Goal: Task Accomplishment & Management: Manage account settings

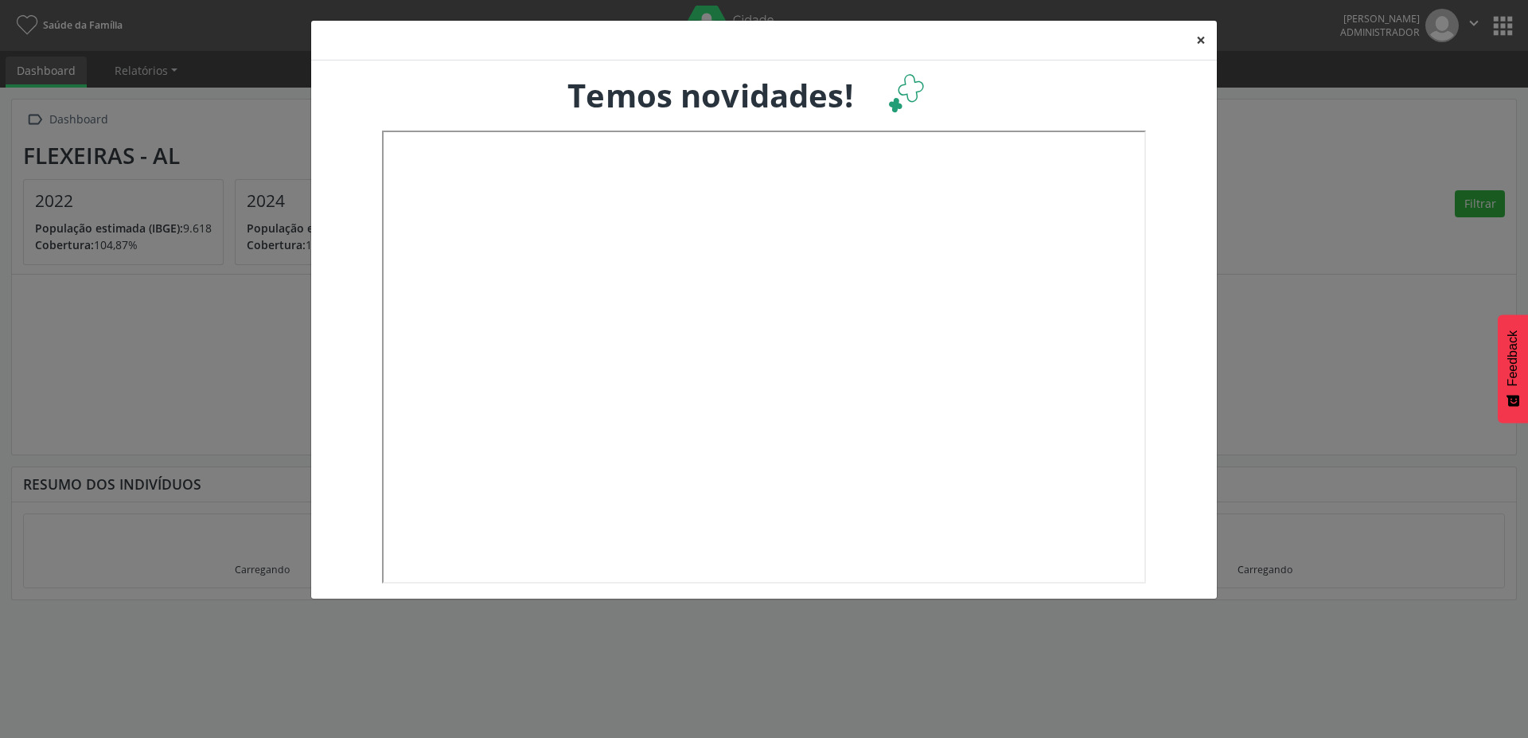
click at [1200, 42] on button "×" at bounding box center [1201, 40] width 32 height 39
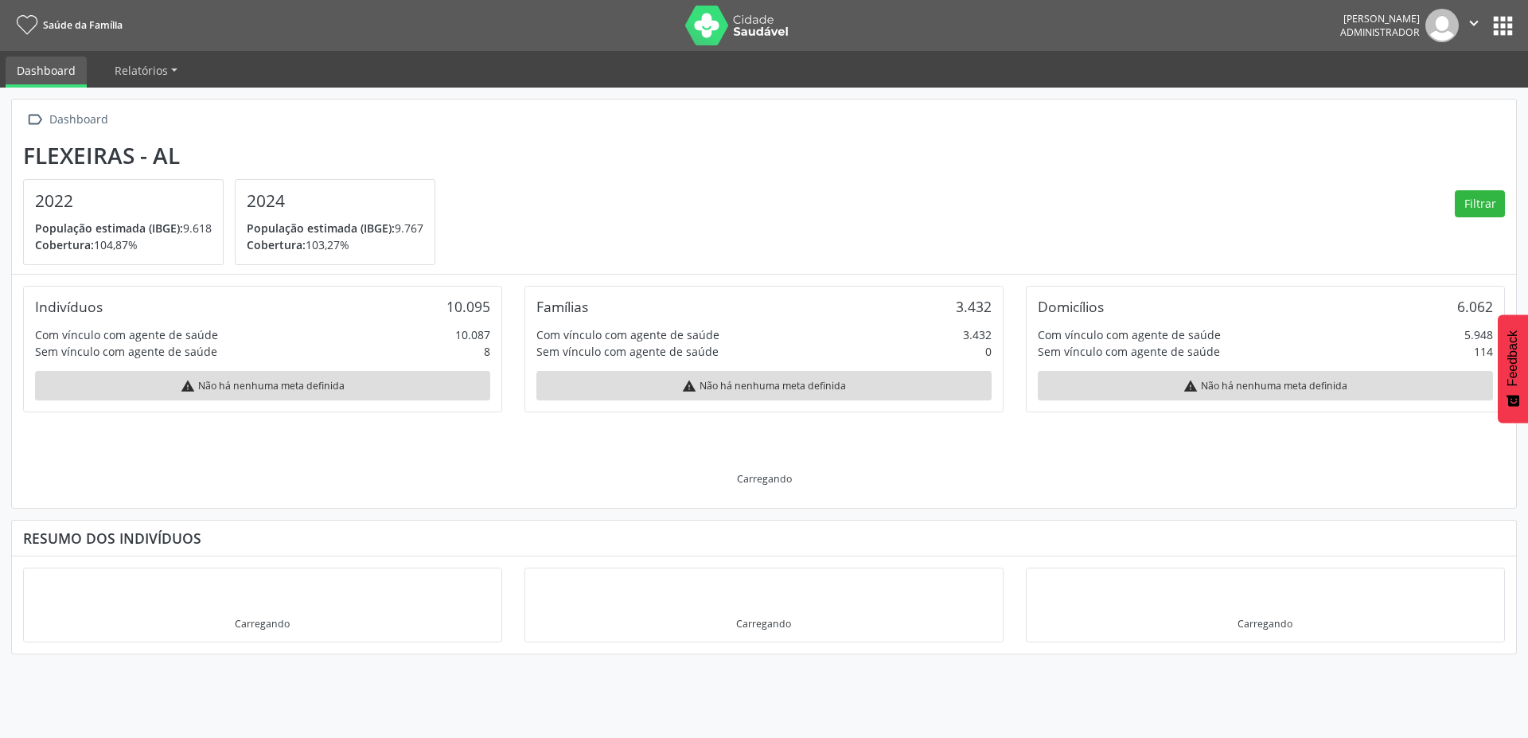
click at [1506, 33] on button "apps" at bounding box center [1503, 26] width 28 height 28
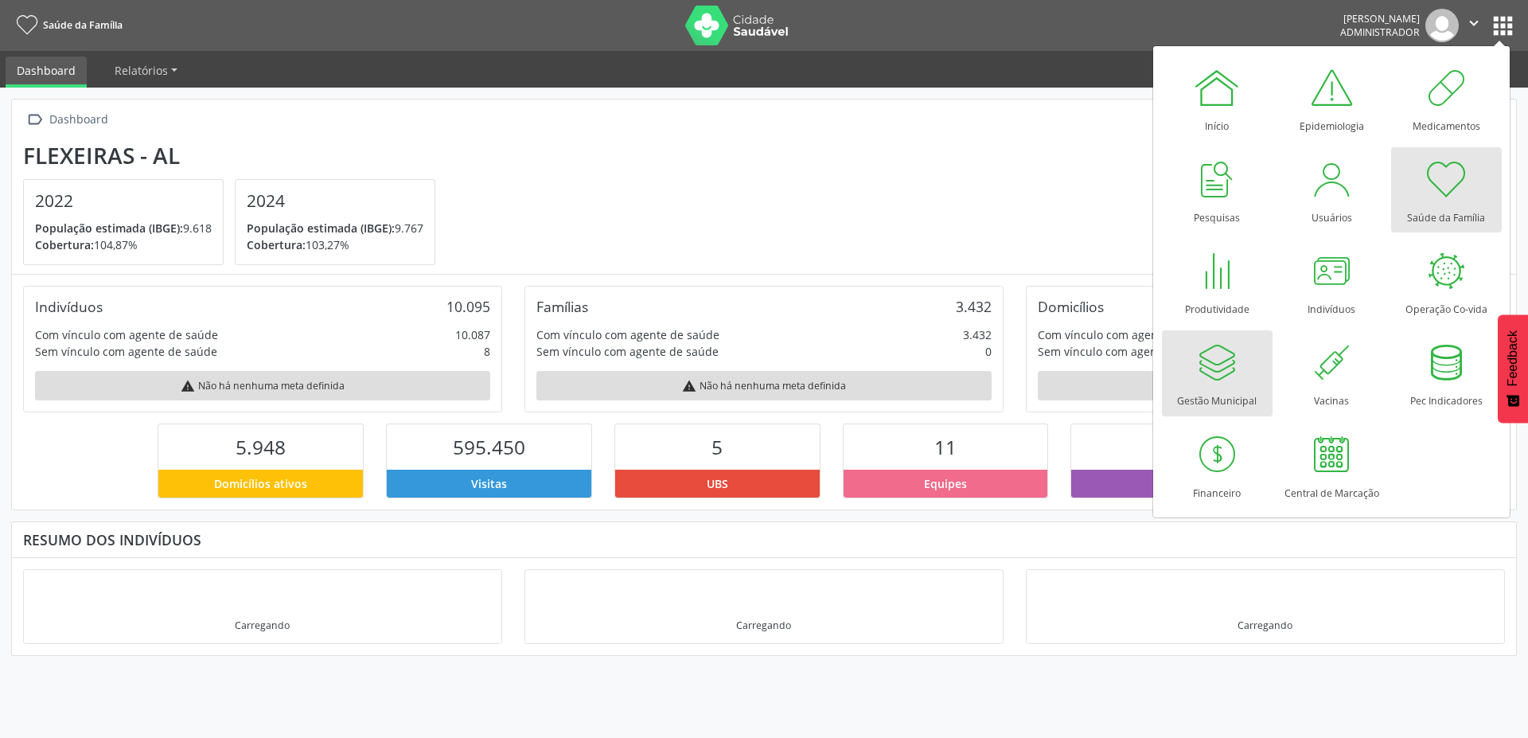
click at [1205, 361] on div at bounding box center [1217, 362] width 48 height 48
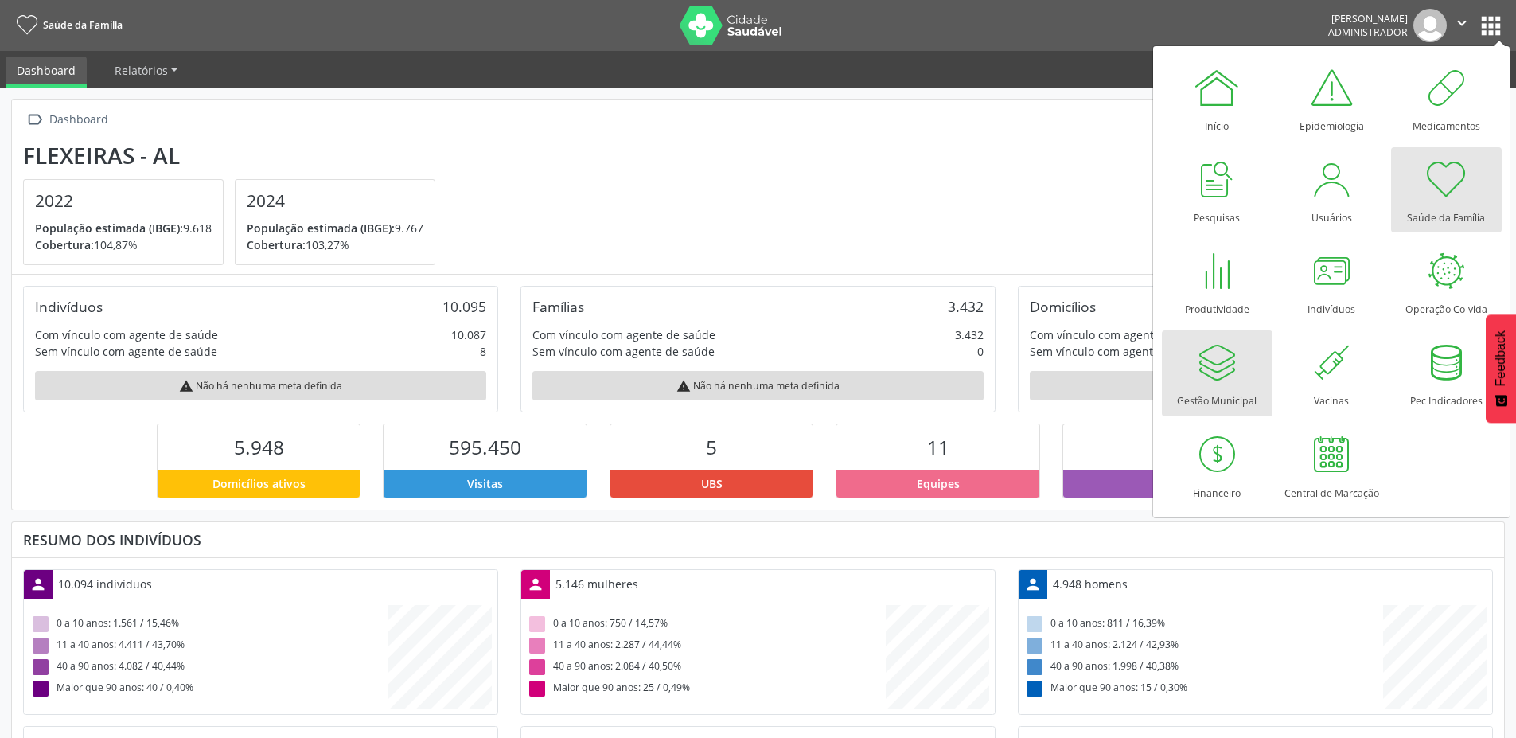
scroll to position [264, 497]
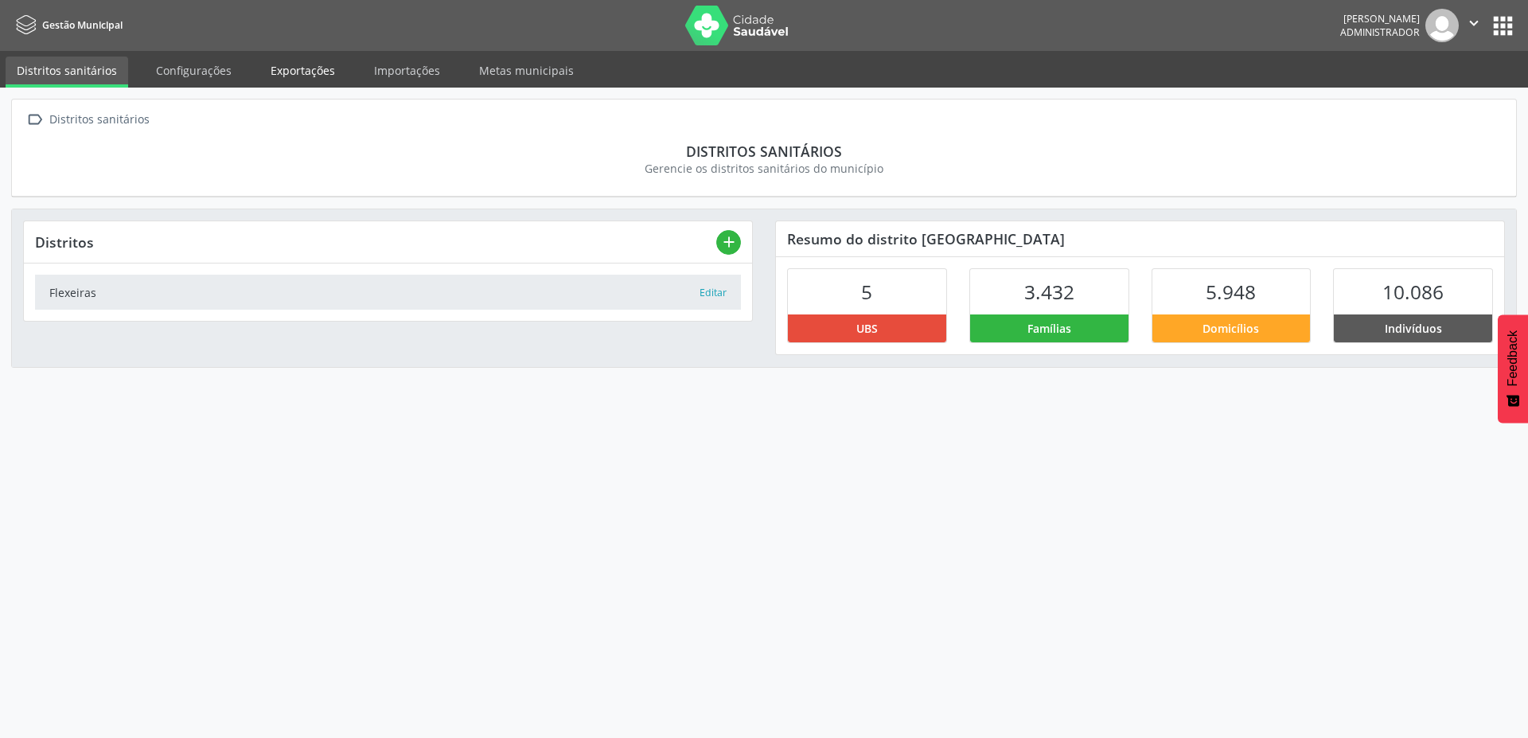
click at [336, 80] on link "Exportações" at bounding box center [302, 71] width 87 height 28
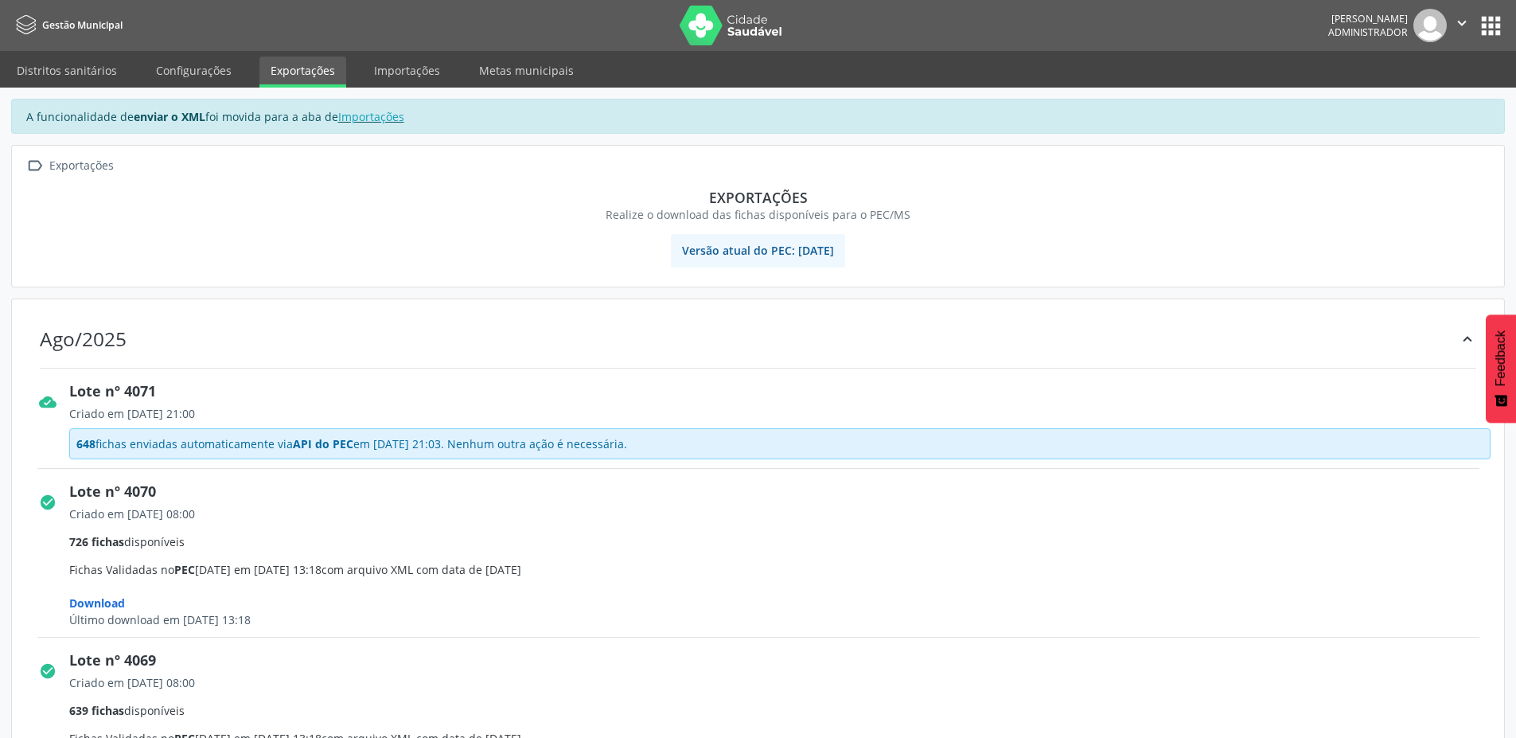
click at [1465, 29] on icon "" at bounding box center [1462, 23] width 18 height 18
click at [1401, 96] on link "Sair" at bounding box center [1421, 97] width 110 height 22
